Goal: Use online tool/utility

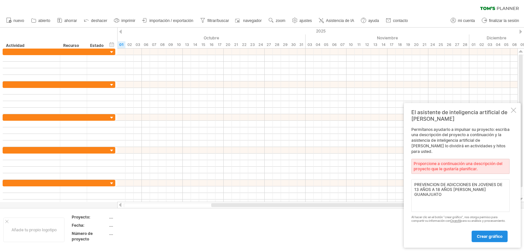
type textarea "PREVENCION DE ADICCIONES EN JOVENES DE 13 AÑOS A 18 AÑOS [PERSON_NAME] GUANAJUA…"
click at [498, 237] on font "crear gráfico" at bounding box center [490, 236] width 26 height 5
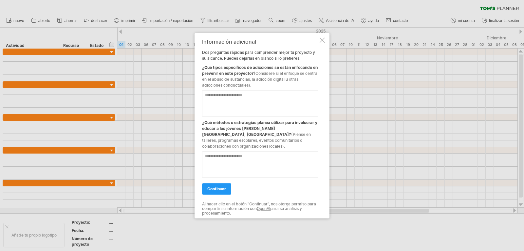
click at [231, 101] on textarea at bounding box center [260, 103] width 116 height 26
type textarea "**********"
click at [263, 163] on textarea at bounding box center [260, 164] width 116 height 26
type textarea "**********"
click at [226, 183] on link "continuar" at bounding box center [216, 188] width 29 height 11
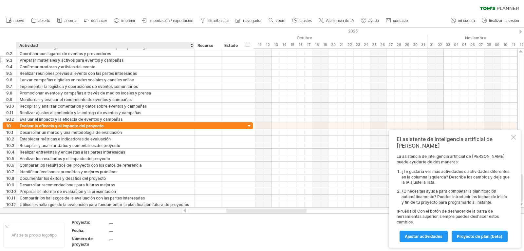
drag, startPoint x: 121, startPoint y: 48, endPoint x: 194, endPoint y: 60, distance: 74.1
click at [194, 60] on div "Intentando acceder a [DOMAIN_NAME] Conectado de nuevo... 0% borrar filtro" at bounding box center [262, 125] width 524 height 251
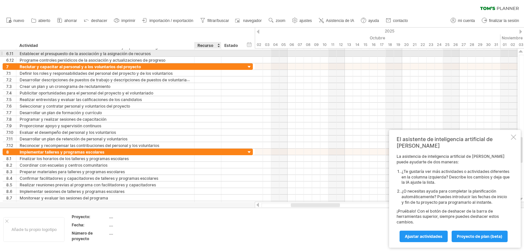
click at [203, 52] on div at bounding box center [208, 53] width 20 height 6
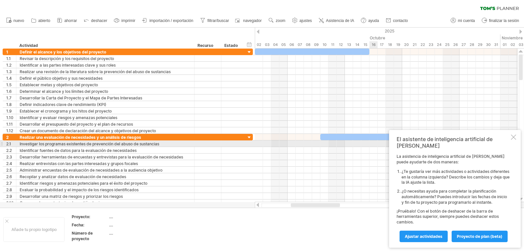
click at [515, 140] on div at bounding box center [513, 136] width 5 height 5
